Goal: Understand process/instructions: Learn about a topic

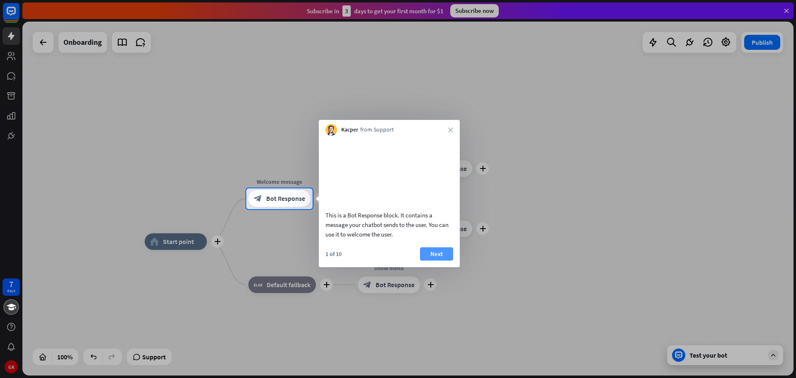
click at [436, 260] on button "Next" at bounding box center [436, 253] width 33 height 13
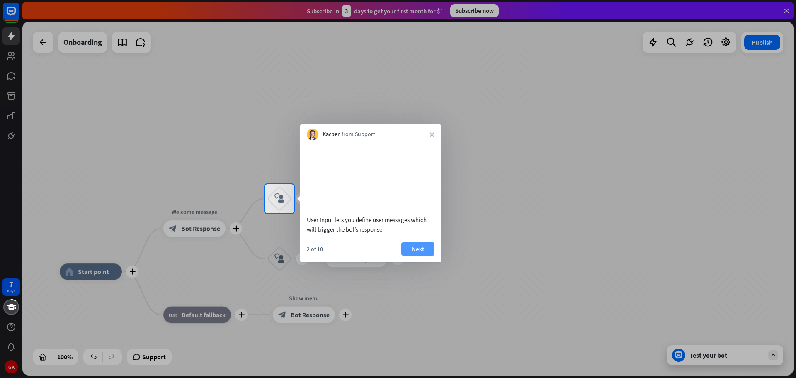
click at [420, 255] on button "Next" at bounding box center [417, 248] width 33 height 13
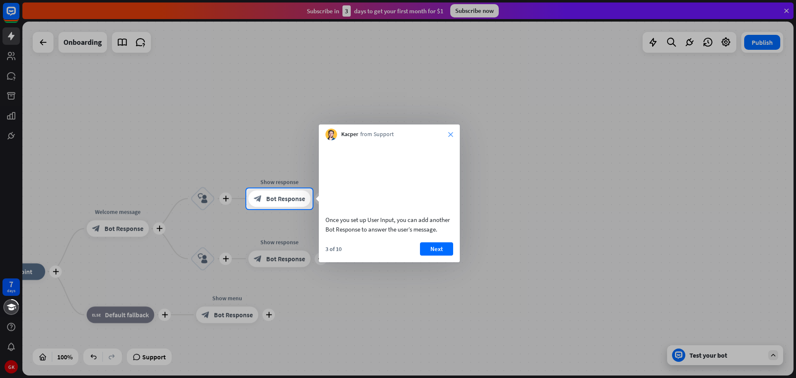
click at [451, 134] on icon "close" at bounding box center [450, 134] width 5 height 5
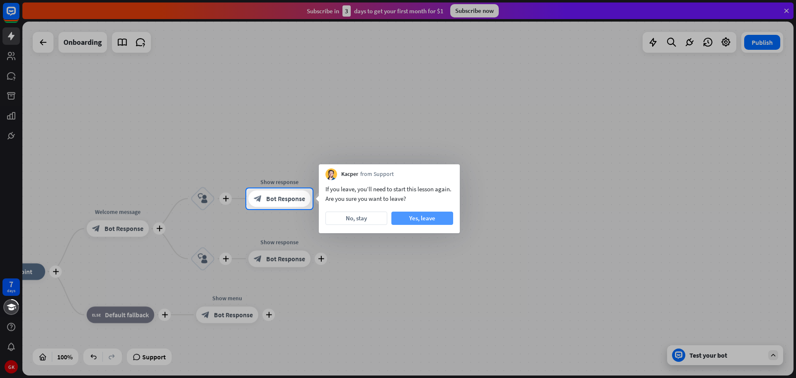
click at [420, 220] on button "Yes, leave" at bounding box center [422, 217] width 62 height 13
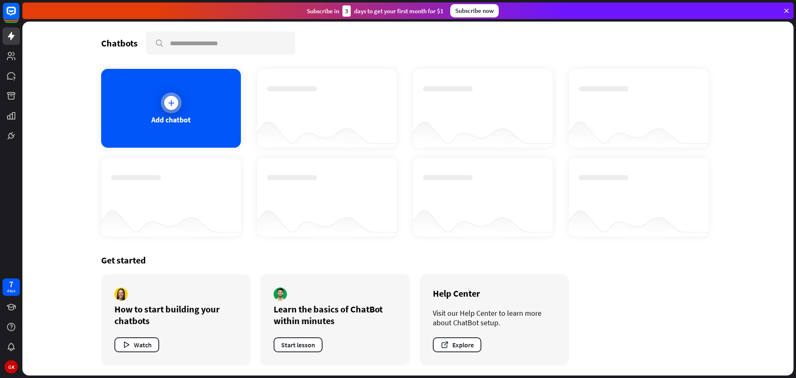
click at [172, 103] on icon at bounding box center [171, 103] width 8 height 8
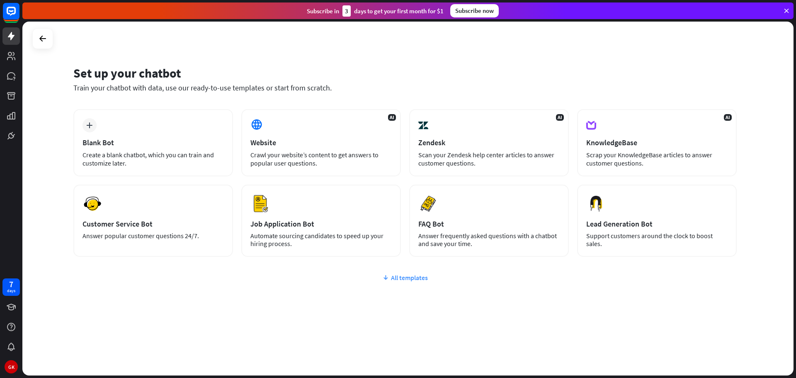
click at [417, 279] on div "All templates" at bounding box center [404, 277] width 663 height 8
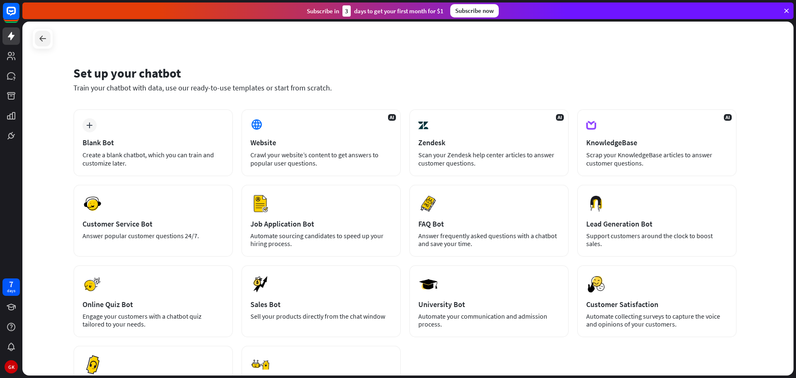
click at [46, 38] on icon at bounding box center [43, 39] width 10 height 10
